Goal: Information Seeking & Learning: Learn about a topic

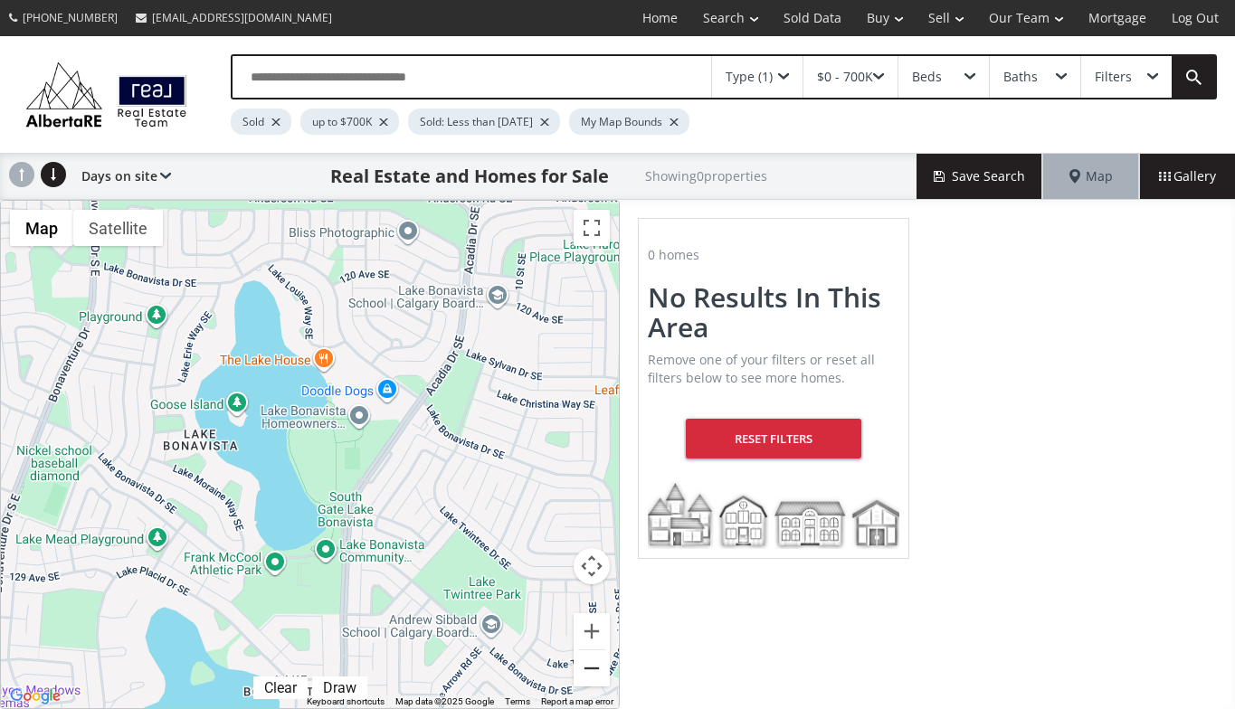
click at [593, 665] on button "Zoom out" at bounding box center [592, 669] width 36 height 36
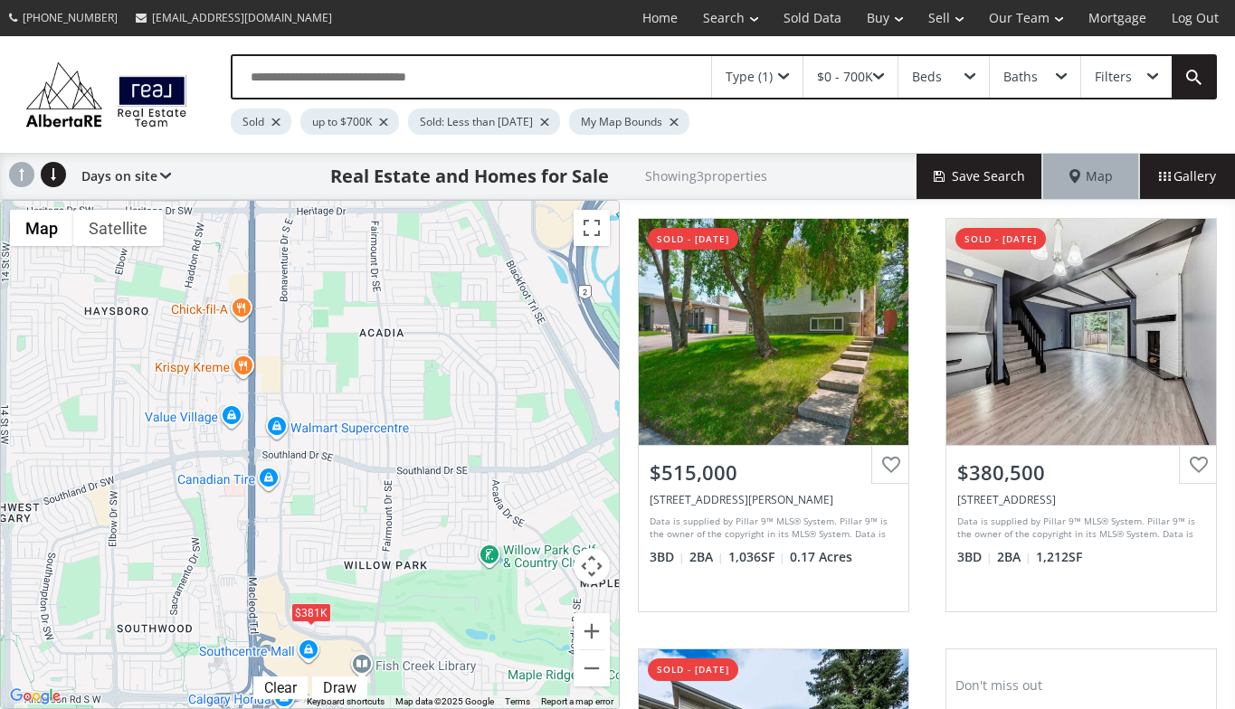
drag, startPoint x: 300, startPoint y: 244, endPoint x: 471, endPoint y: 661, distance: 450.8
click at [471, 661] on div "$515K $381K $360K" at bounding box center [310, 455] width 618 height 508
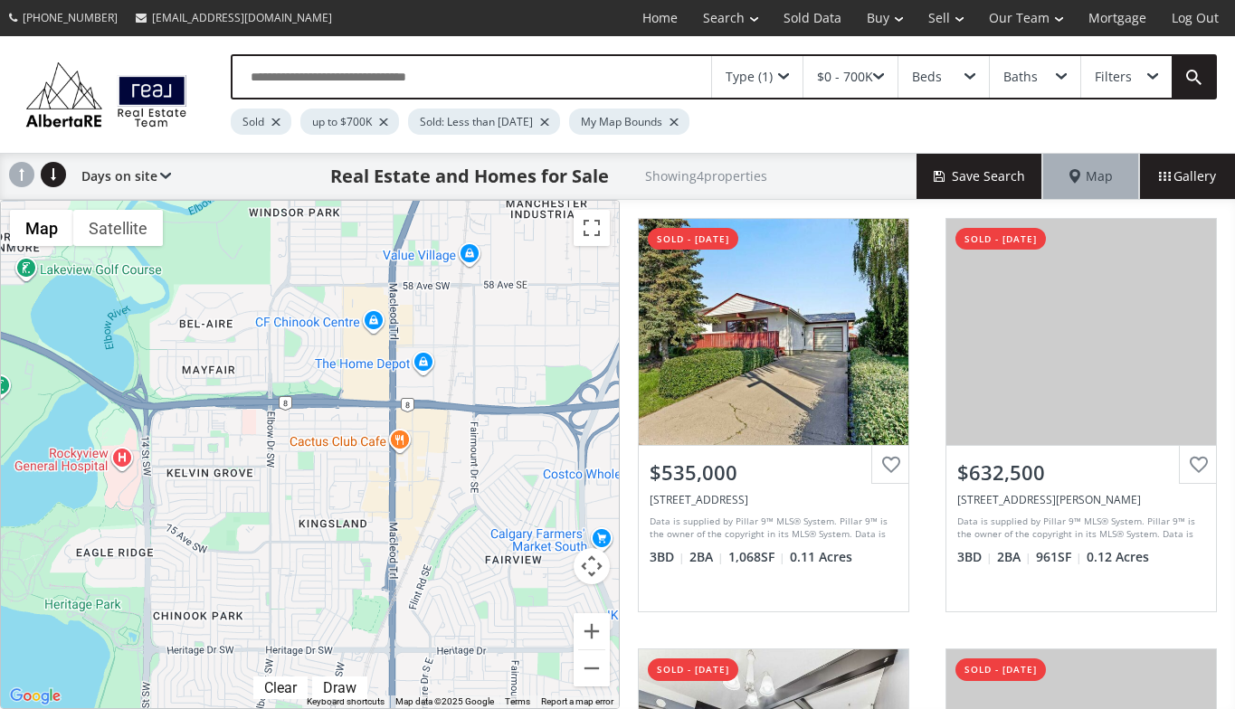
drag, startPoint x: 283, startPoint y: 226, endPoint x: 423, endPoint y: 670, distance: 465.0
click at [423, 670] on div "$535K $633K $381K $202K" at bounding box center [310, 455] width 618 height 508
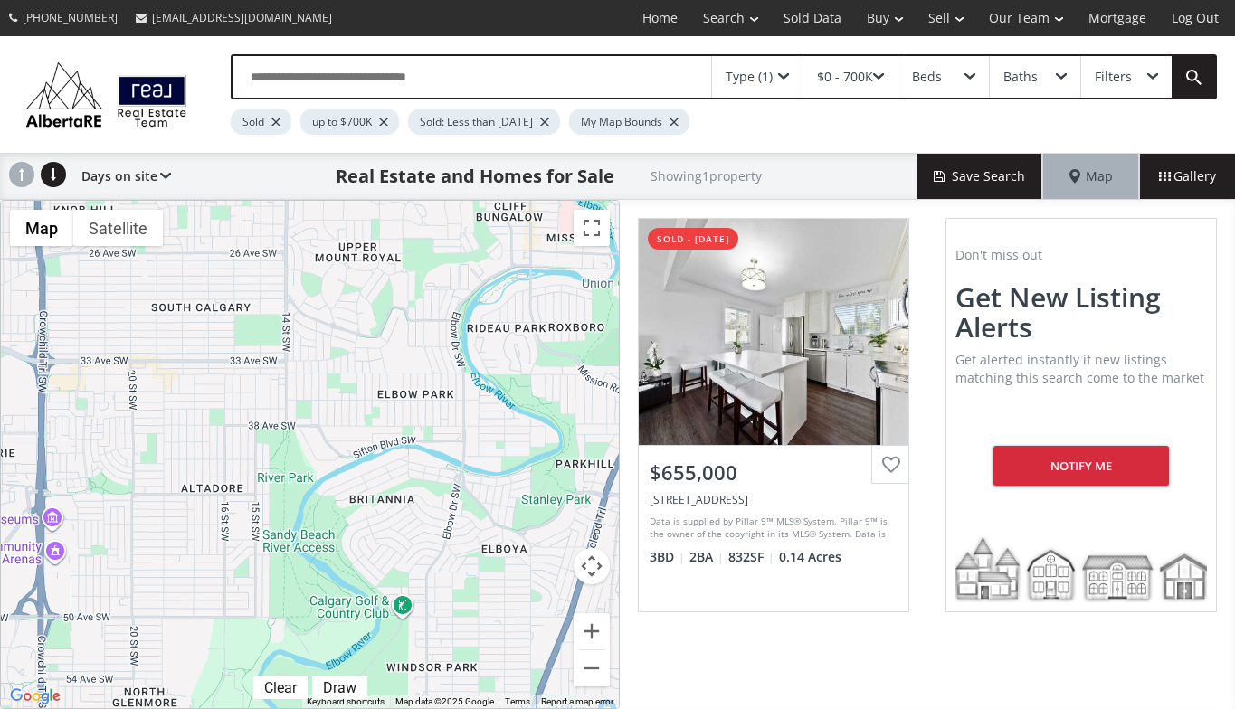
drag, startPoint x: 356, startPoint y: 220, endPoint x: 493, endPoint y: 678, distance: 478.1
click at [493, 678] on div "$655K" at bounding box center [310, 455] width 618 height 508
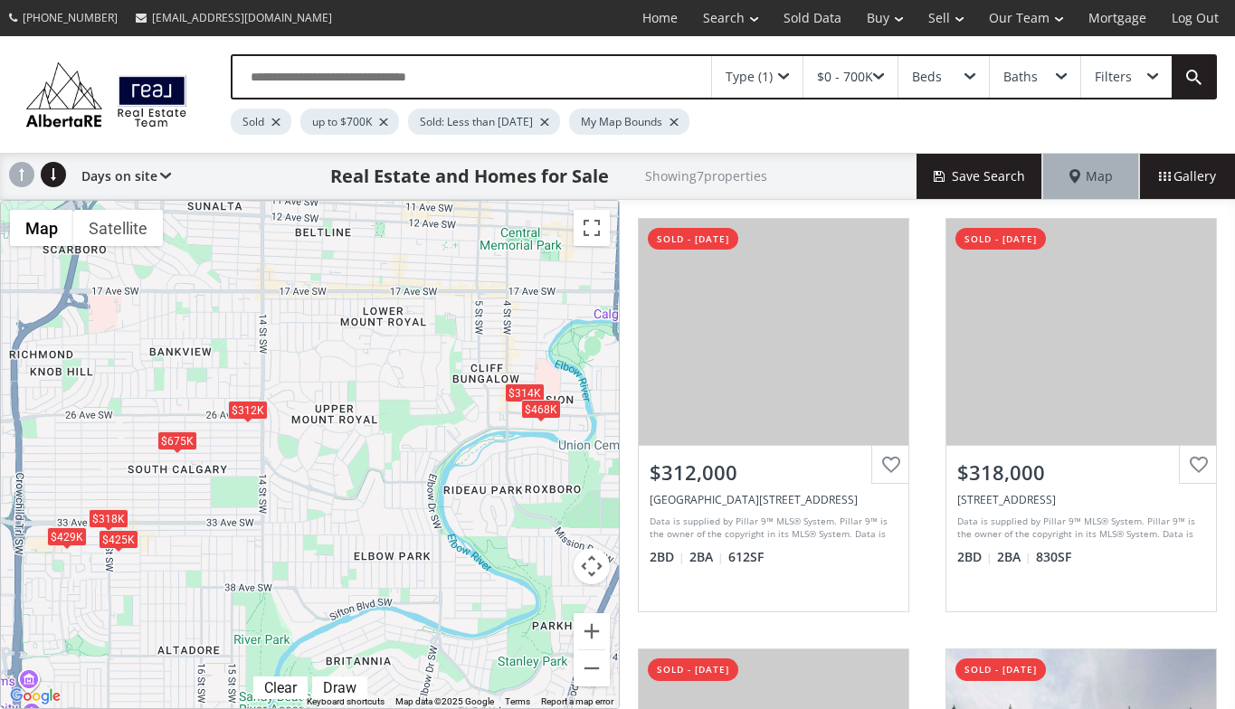
drag, startPoint x: 351, startPoint y: 224, endPoint x: 328, endPoint y: 388, distance: 165.5
click at [328, 388] on div "$312K $318K $675K $314K $425K $429K $468K" at bounding box center [310, 455] width 618 height 508
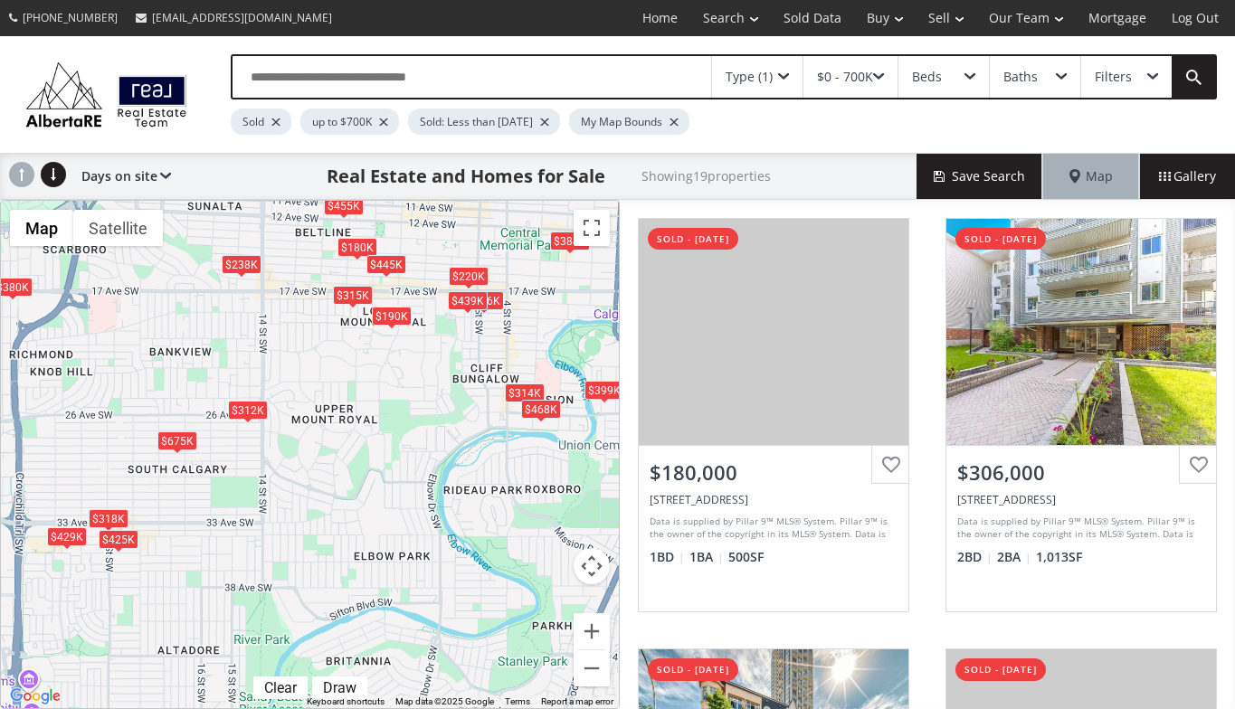
click at [479, 341] on div "$180K $306K $445K $439K $380K $190K $312K $318K $675K $314K $238K $399K $425K $…" at bounding box center [310, 455] width 618 height 508
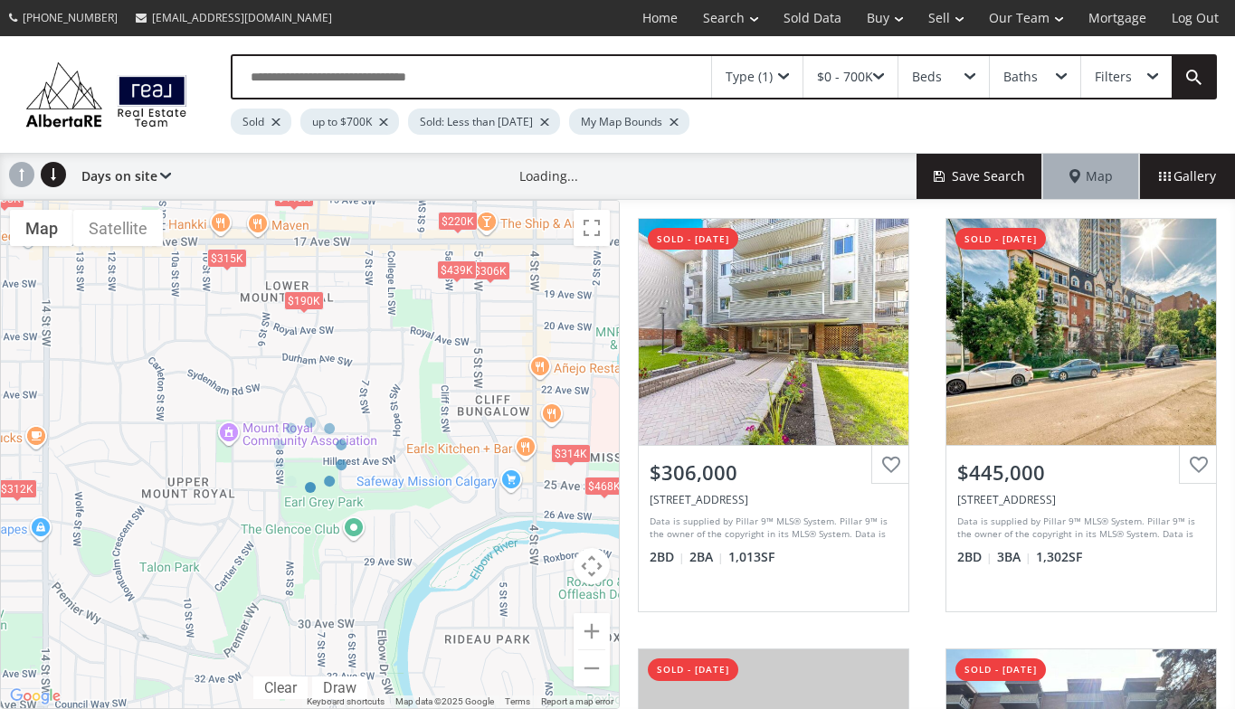
click at [479, 317] on div at bounding box center [310, 454] width 620 height 509
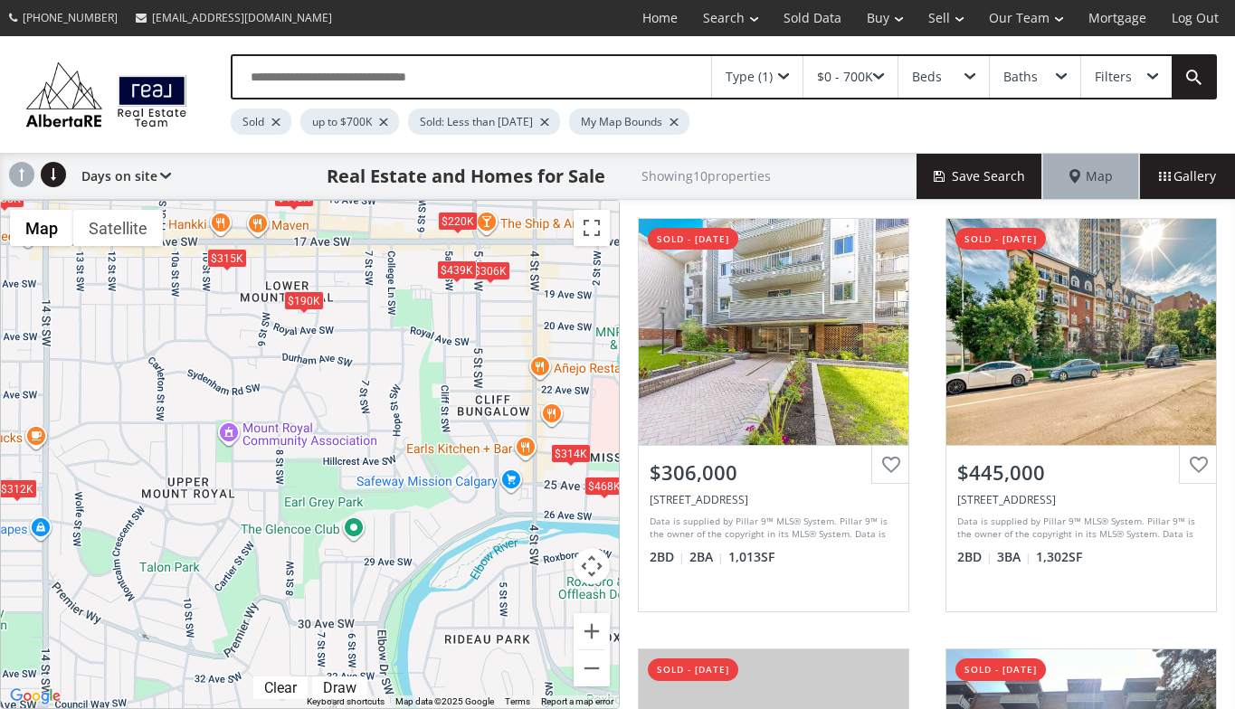
click at [471, 309] on div "$306K $445K $439K $190K $312K $314K $238K $220K $315K $468K" at bounding box center [310, 455] width 618 height 508
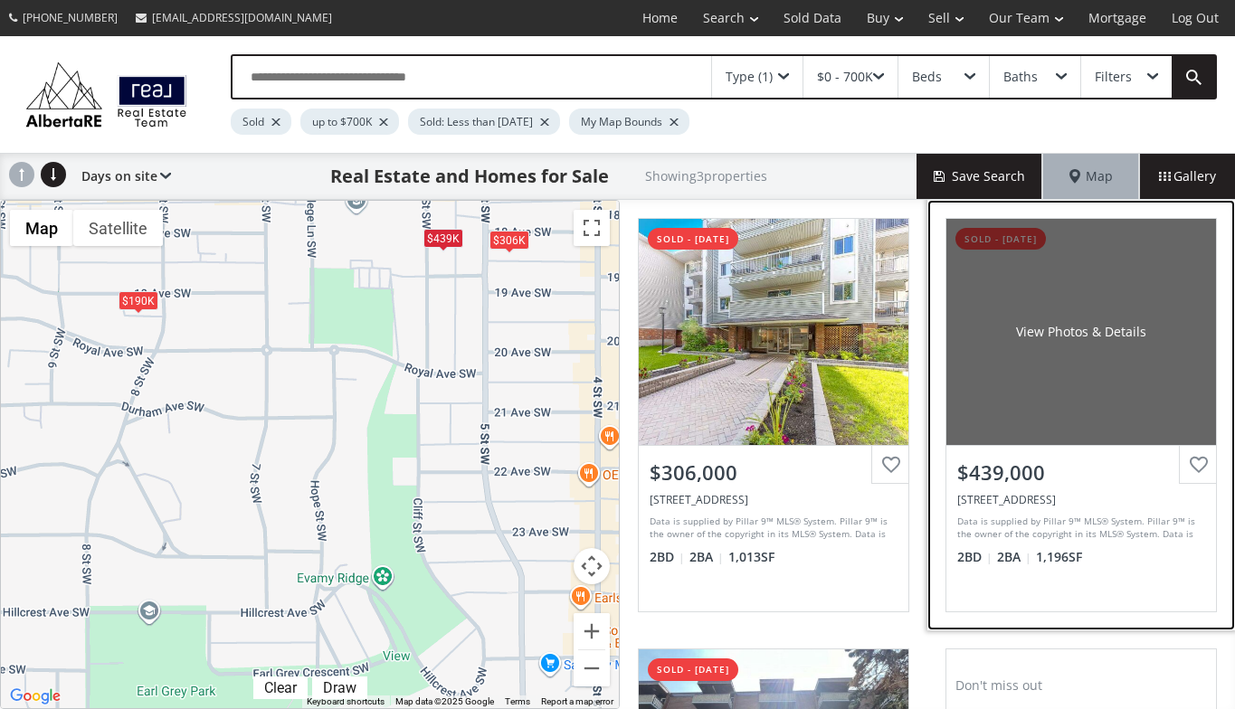
click at [969, 339] on div "View Photos & Details" at bounding box center [1082, 332] width 270 height 226
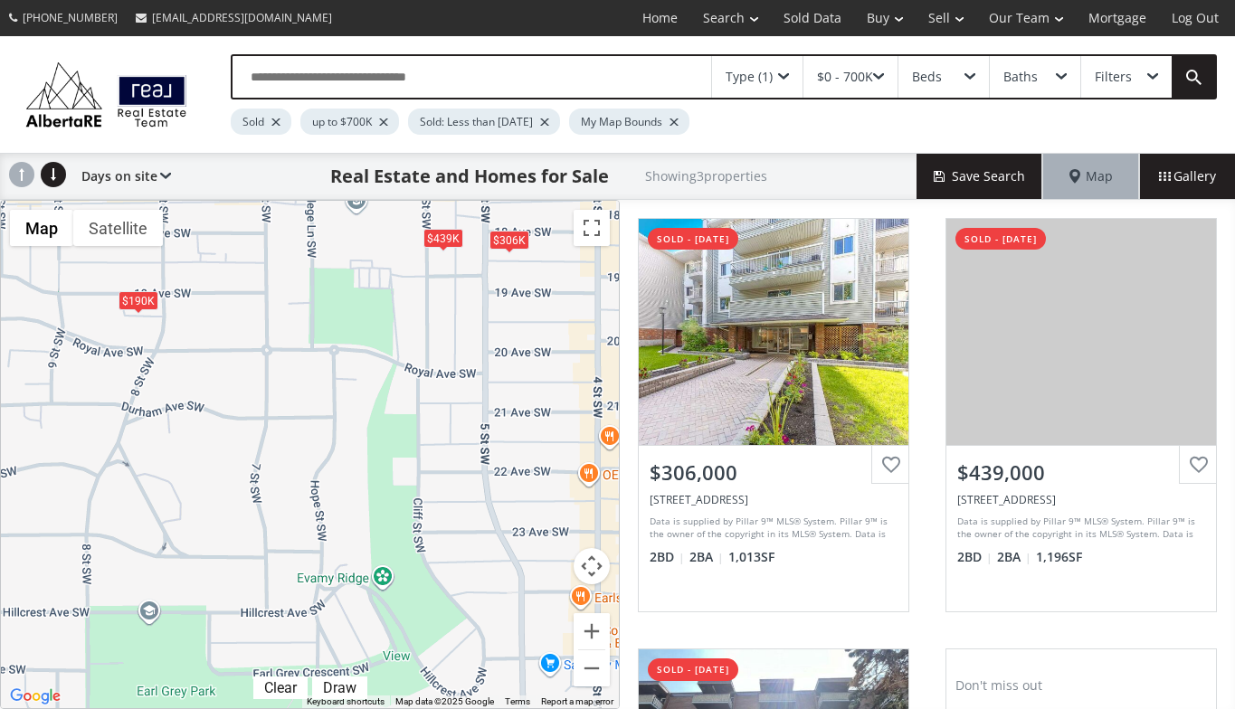
click at [439, 267] on div "$306K $439K $190K" at bounding box center [310, 455] width 618 height 508
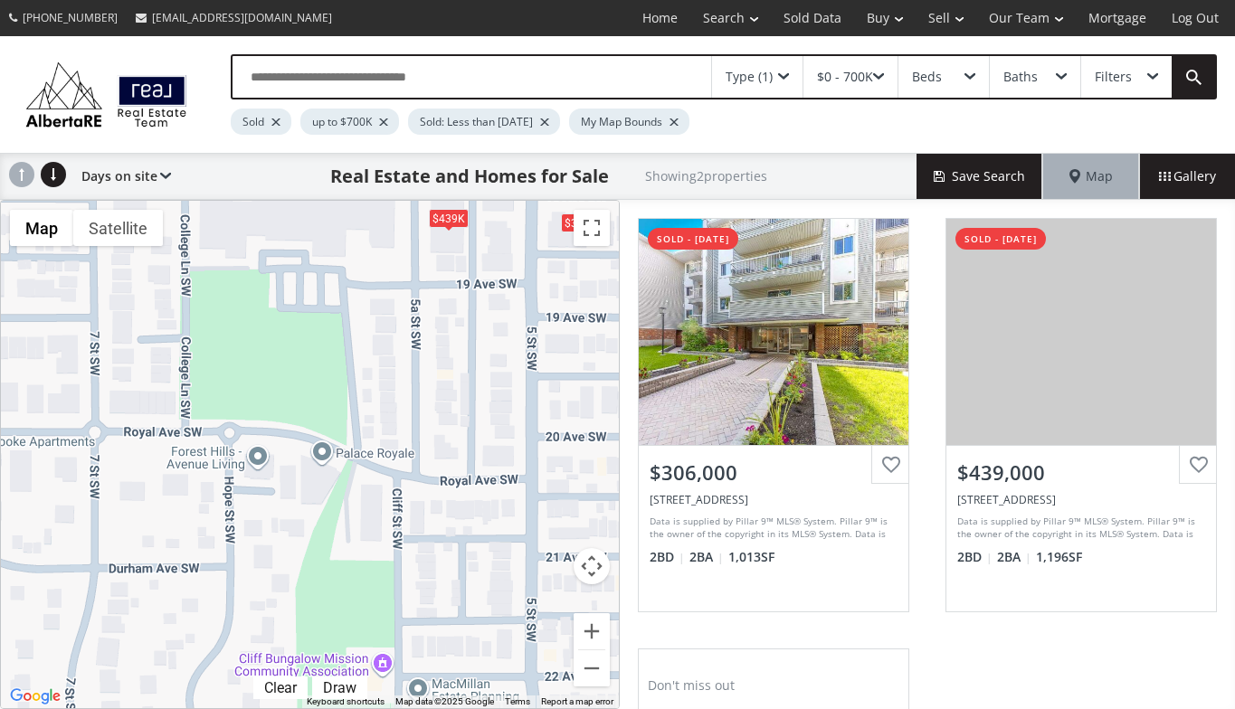
click at [434, 249] on div "$306K $439K" at bounding box center [310, 455] width 618 height 508
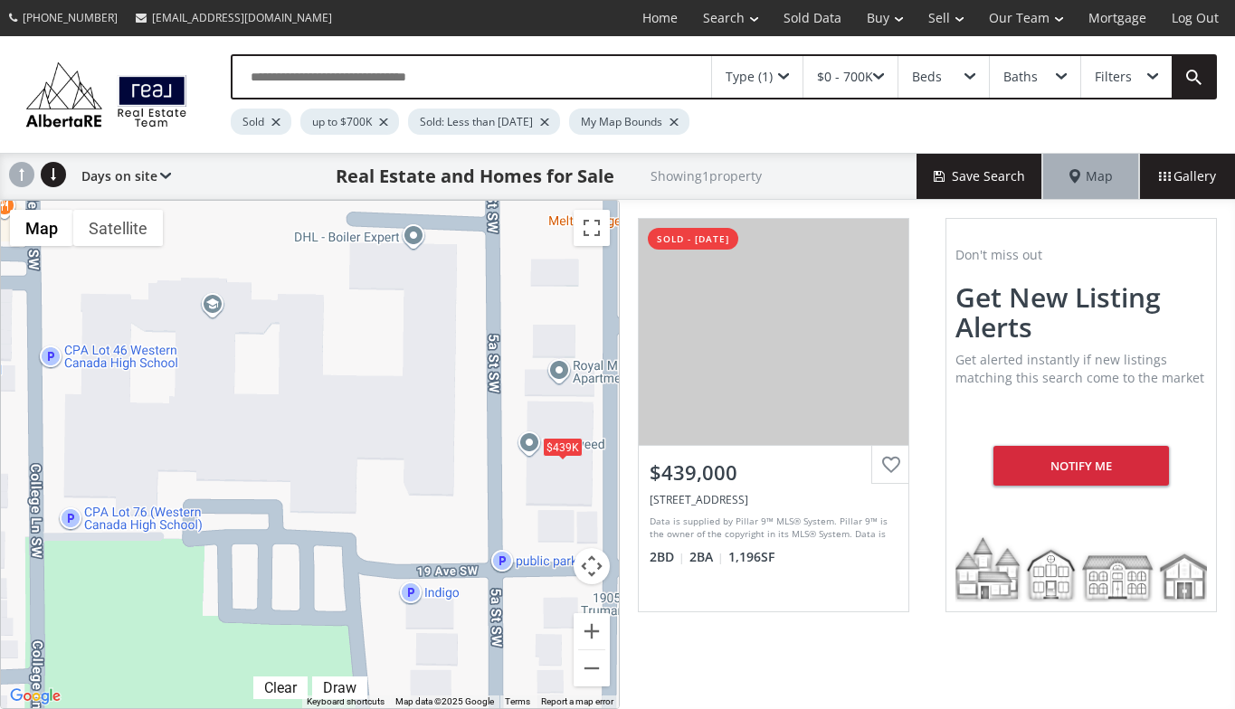
drag, startPoint x: 434, startPoint y: 249, endPoint x: 535, endPoint y: 500, distance: 270.9
click at [535, 500] on div "$439K" at bounding box center [310, 455] width 618 height 508
click at [733, 78] on div "Type (1)" at bounding box center [749, 77] width 47 height 13
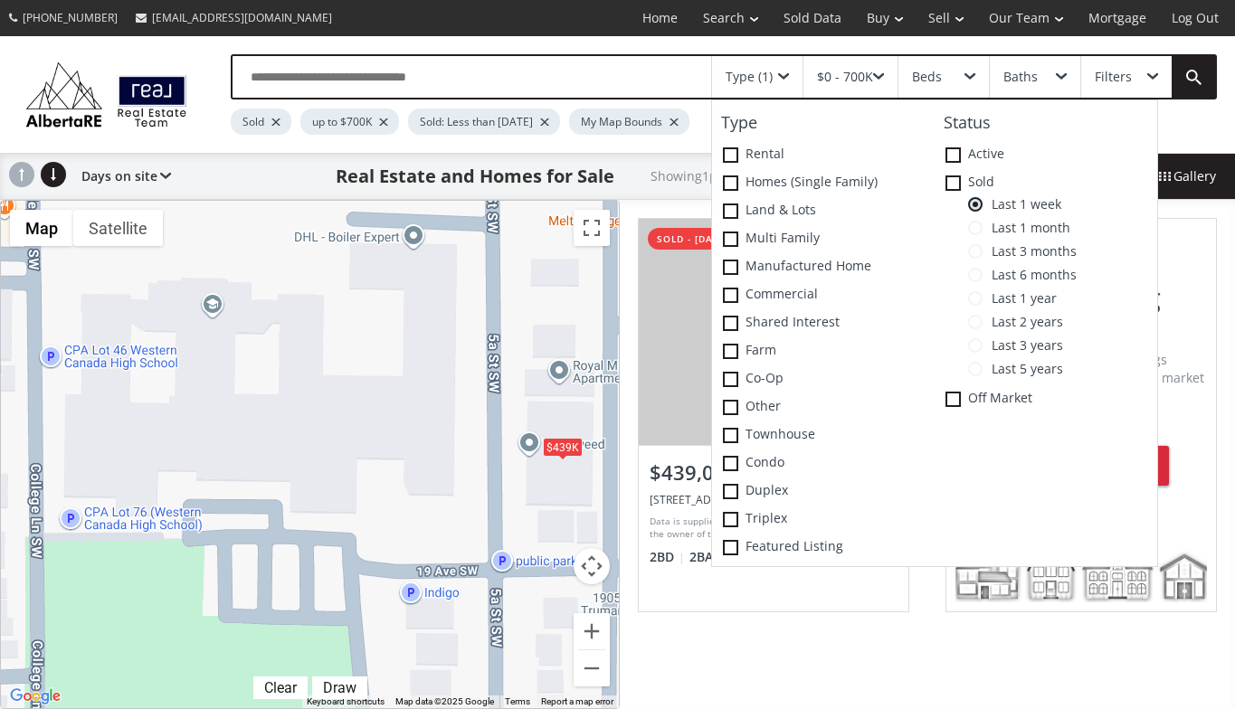
click at [982, 233] on span at bounding box center [975, 228] width 14 height 14
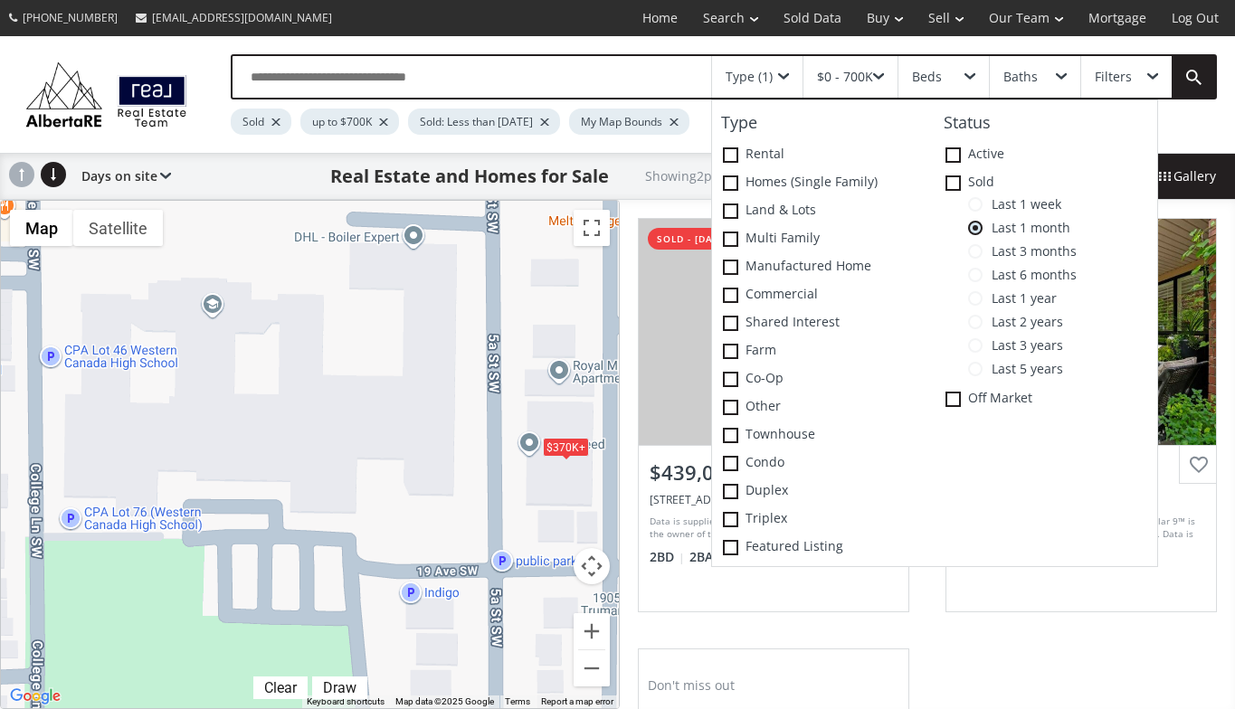
click at [421, 376] on div "$370K+ $370K+" at bounding box center [310, 455] width 618 height 508
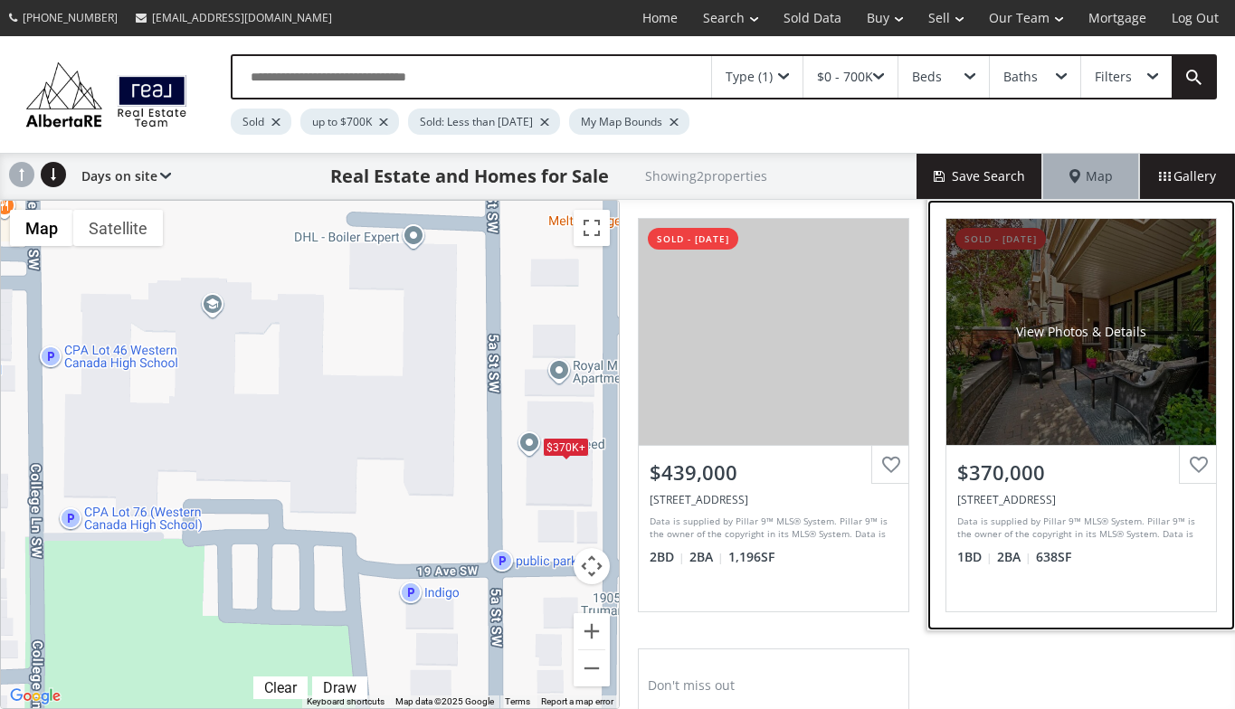
click at [1005, 408] on div "View Photos & Details" at bounding box center [1082, 332] width 270 height 226
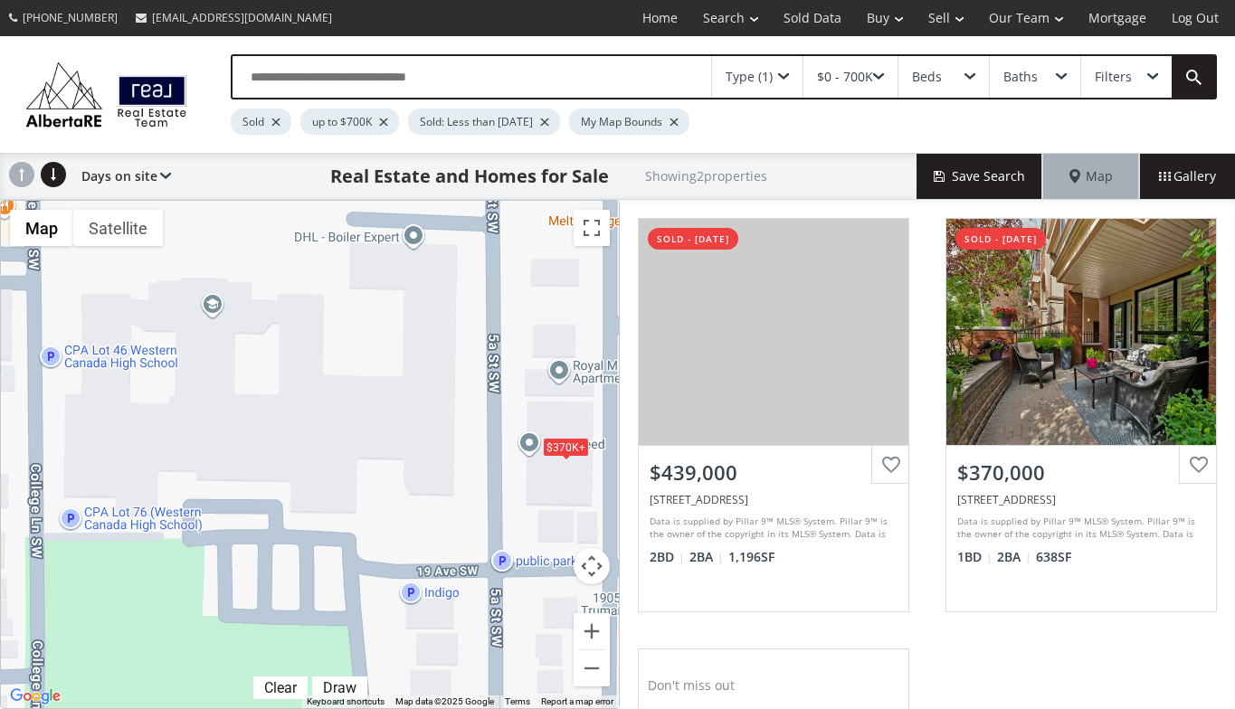
click at [861, 71] on div "$0 - 700K" at bounding box center [845, 77] width 56 height 13
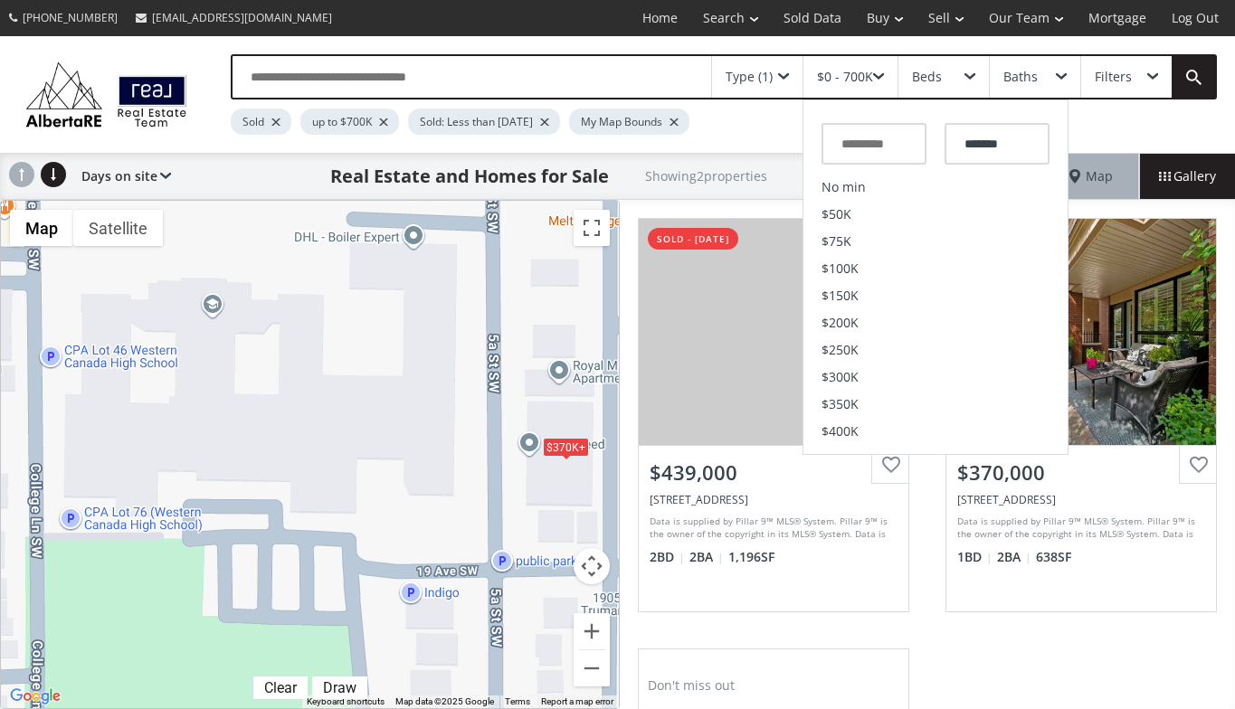
click at [747, 82] on div "Type (1)" at bounding box center [749, 77] width 47 height 13
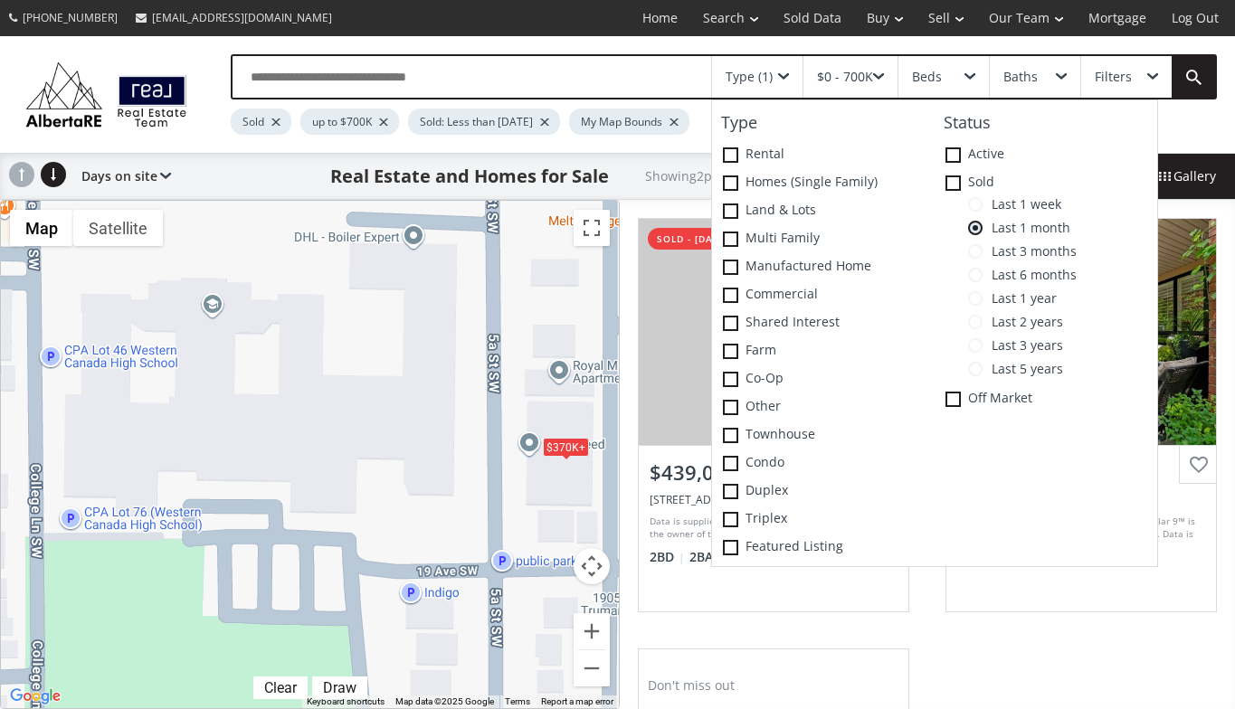
click at [982, 250] on span at bounding box center [975, 251] width 14 height 14
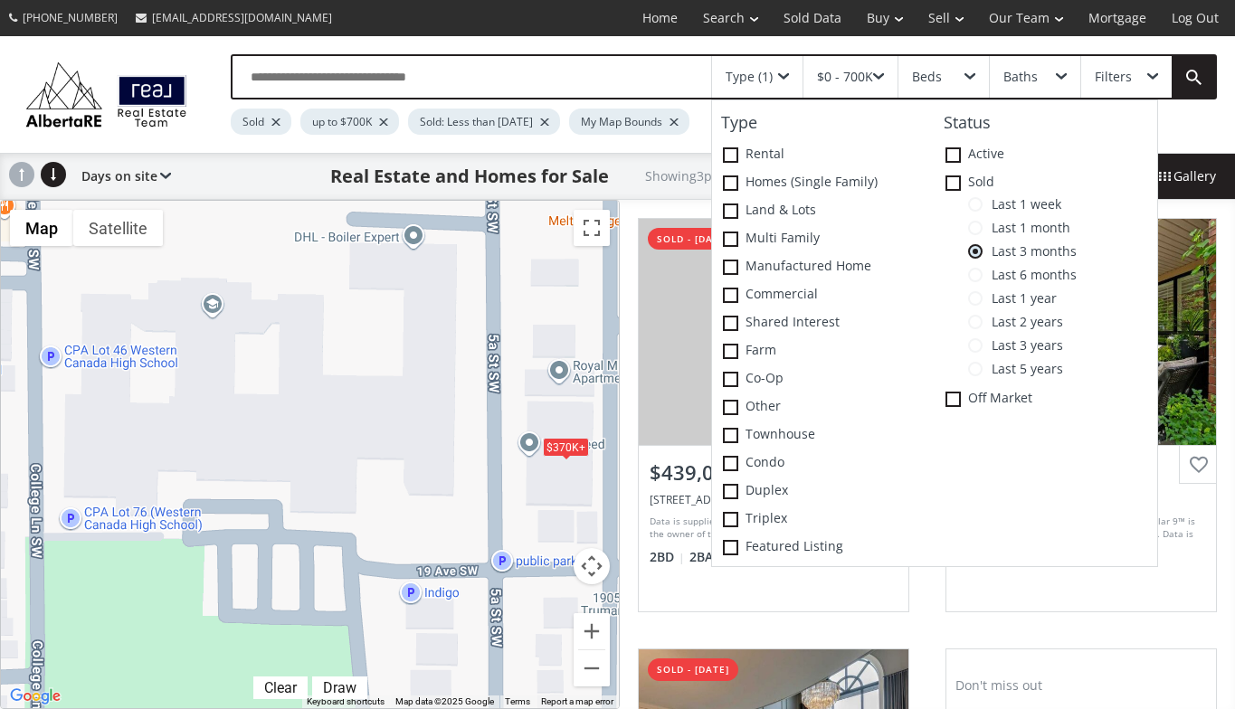
click at [479, 360] on div "$370K+ $370K+ $370K+" at bounding box center [310, 455] width 618 height 508
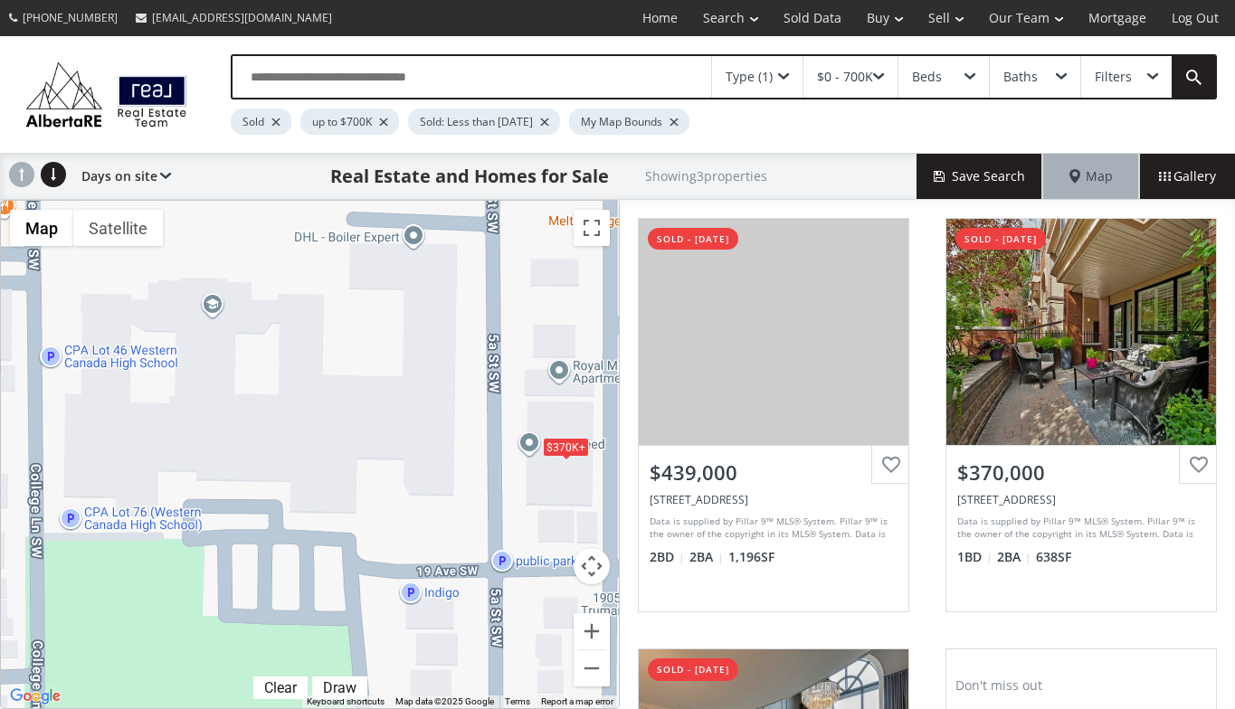
click at [756, 80] on div "Type (1)" at bounding box center [749, 77] width 47 height 13
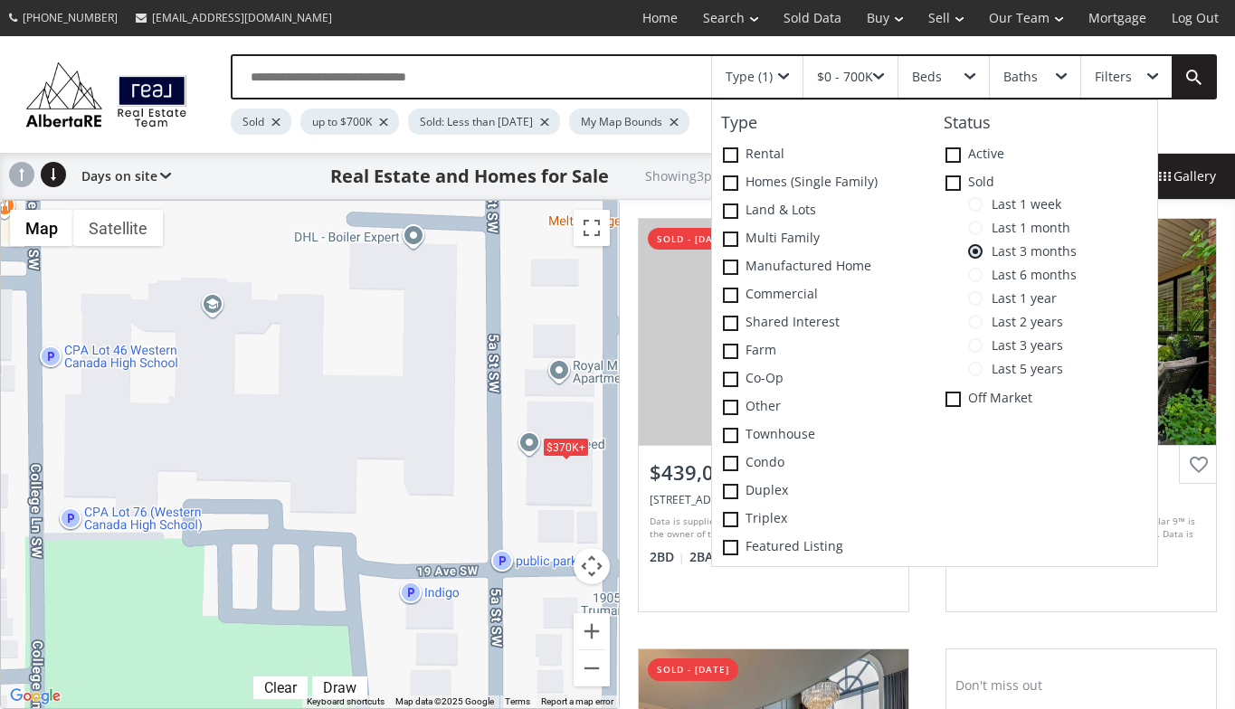
click at [985, 201] on span "Last 1 week" at bounding box center [1022, 204] width 79 height 14
